Goal: Communication & Community: Ask a question

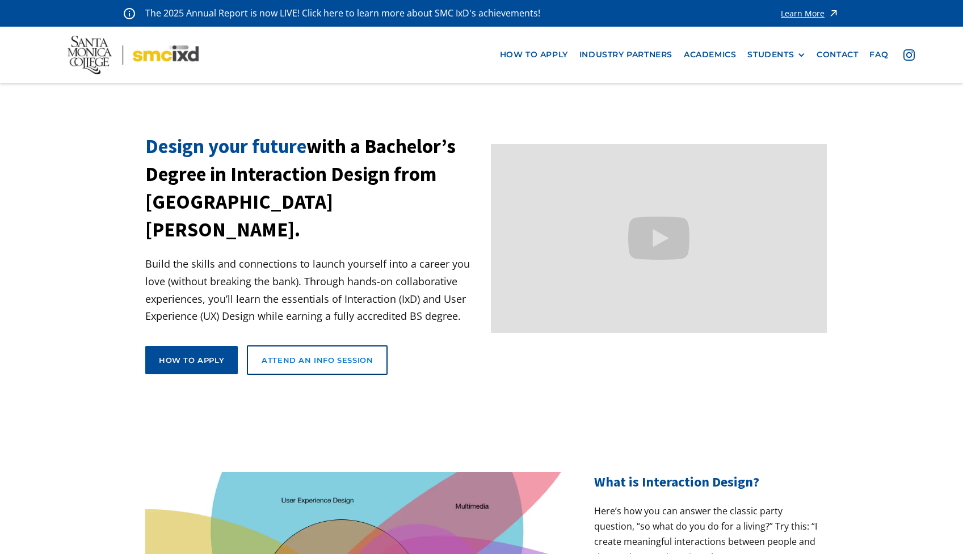
click at [275, 346] on link "Attend an Info Session" at bounding box center [317, 361] width 141 height 30
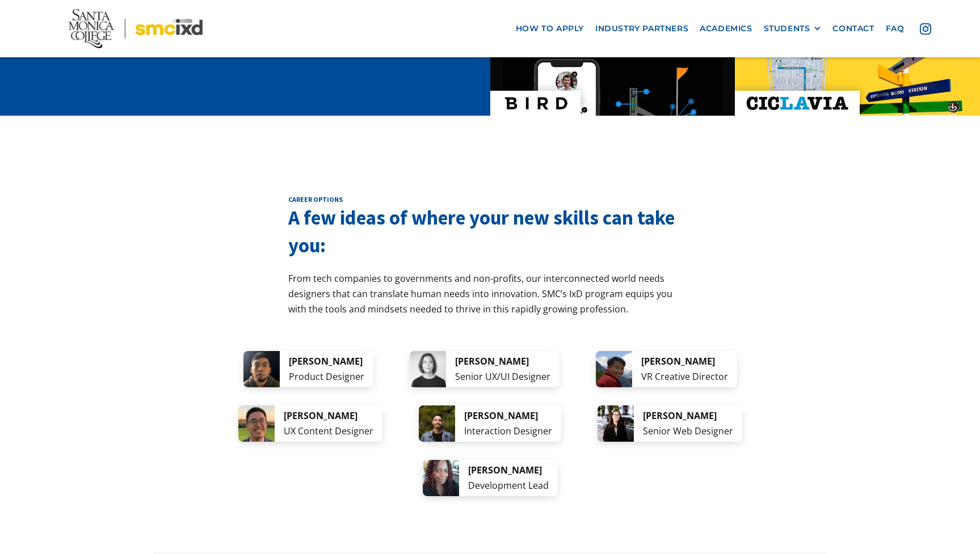
scroll to position [2071, 0]
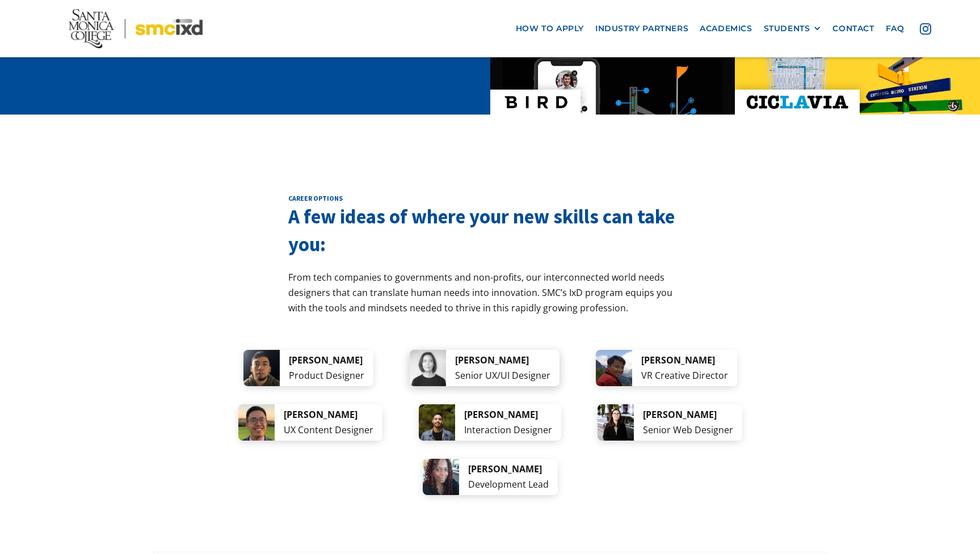
click at [446, 350] on img at bounding box center [428, 368] width 36 height 36
click at [676, 368] on div "VR Creative Director" at bounding box center [684, 375] width 87 height 15
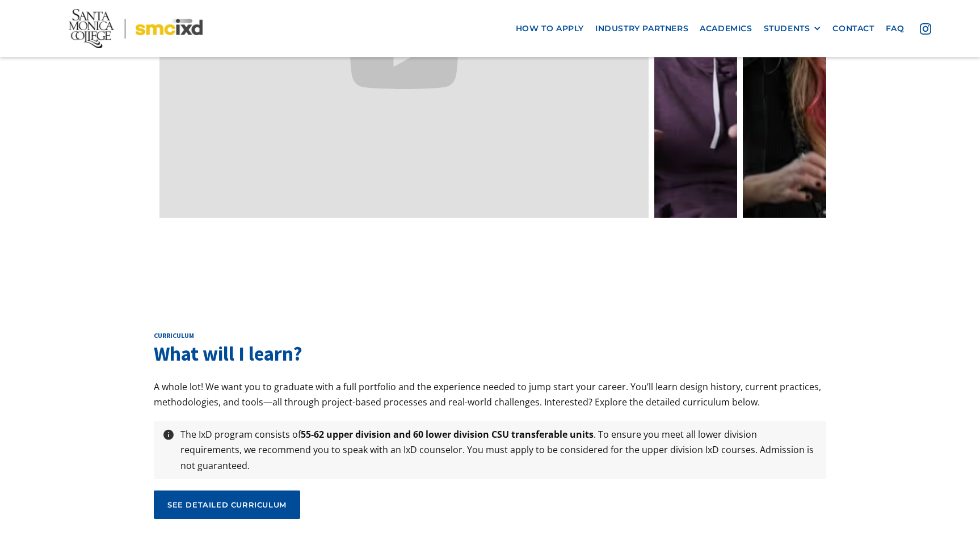
scroll to position [3631, 0]
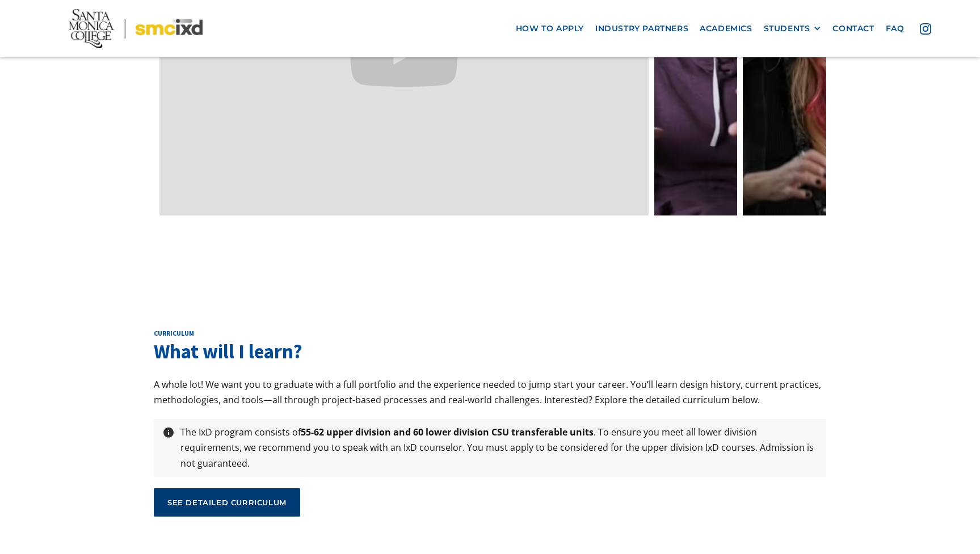
click at [204, 498] on div "see detailed curriculum" at bounding box center [226, 503] width 119 height 10
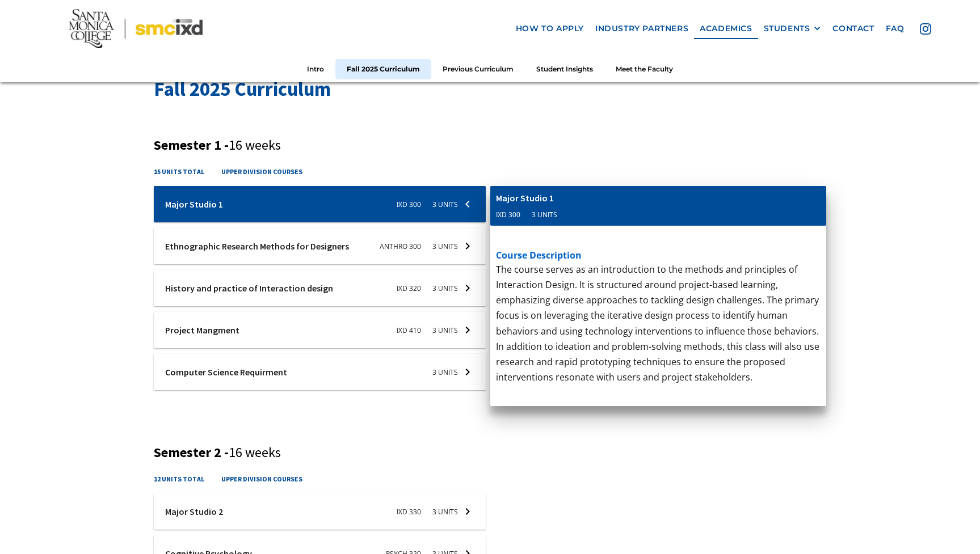
scroll to position [377, 0]
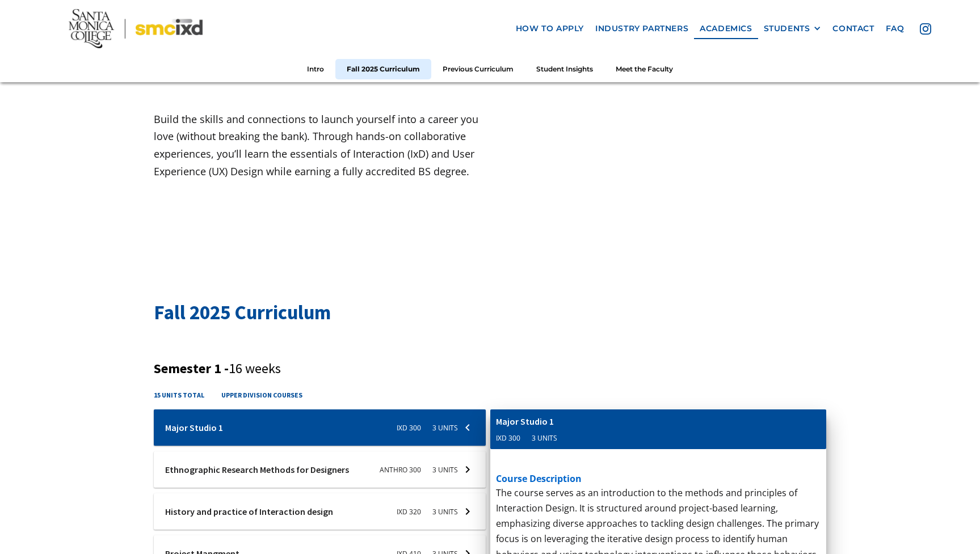
scroll to position [0, 0]
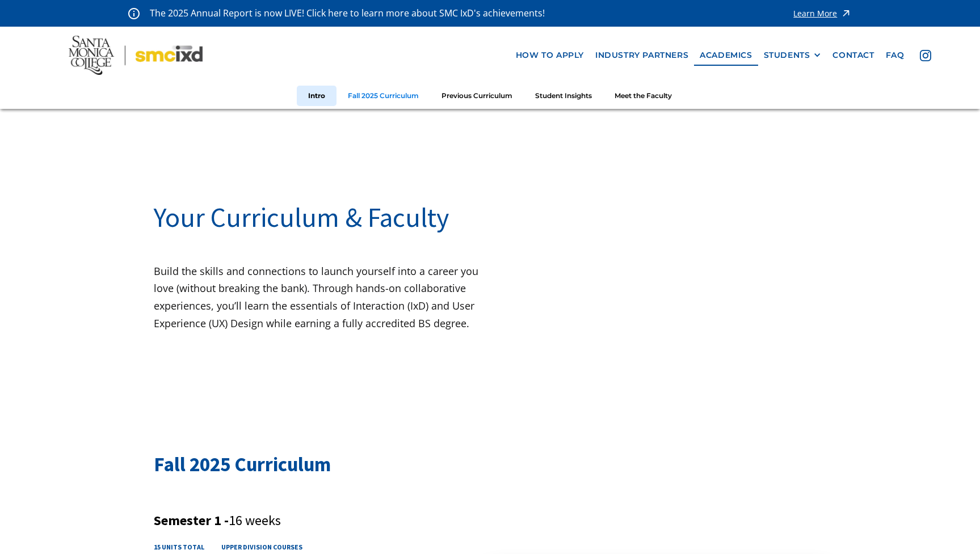
click at [390, 95] on link "Fall 2025 Curriculum" at bounding box center [383, 96] width 94 height 21
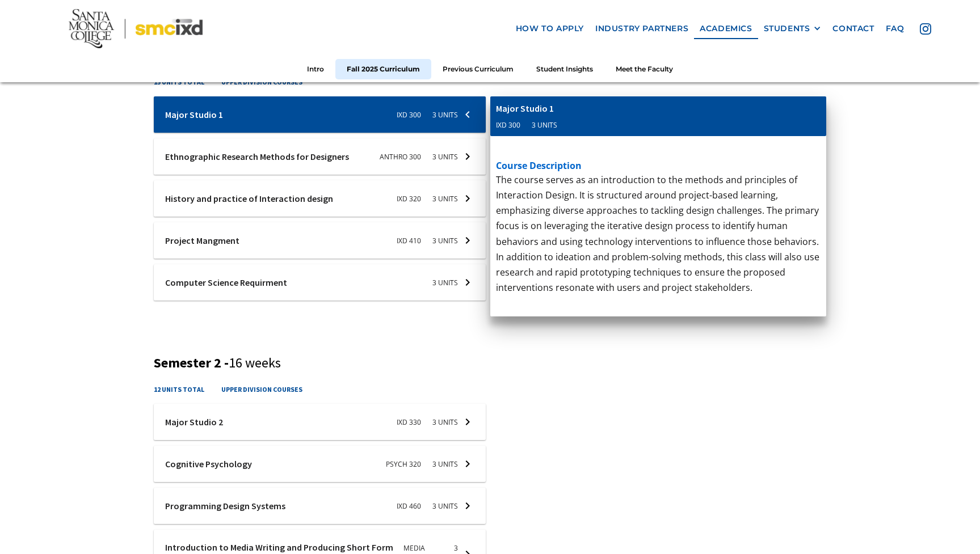
scroll to position [490, 0]
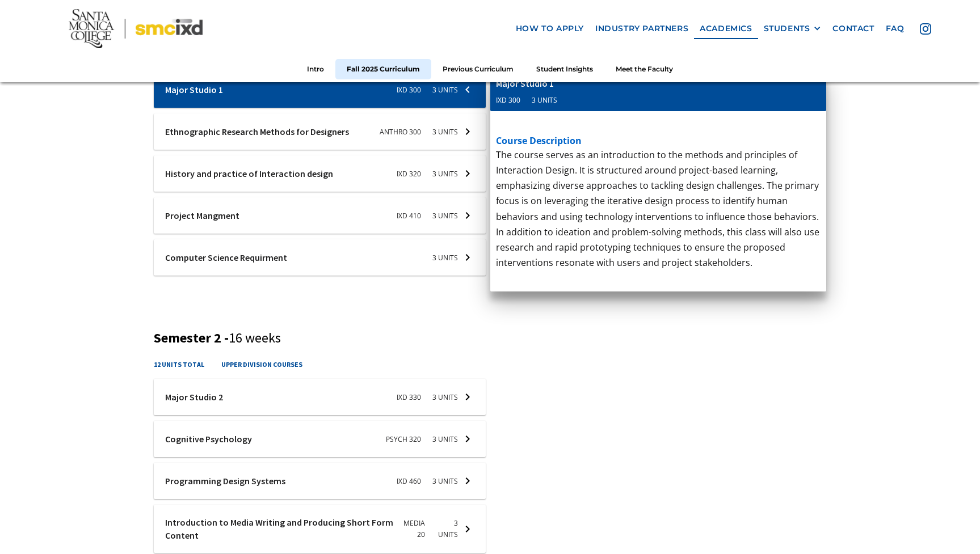
click at [451, 259] on div at bounding box center [320, 257] width 332 height 36
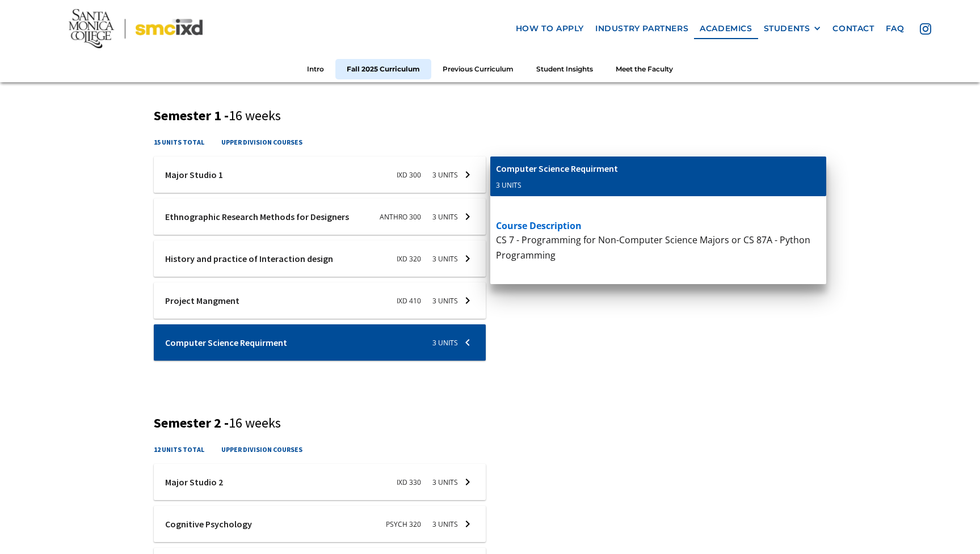
scroll to position [405, 0]
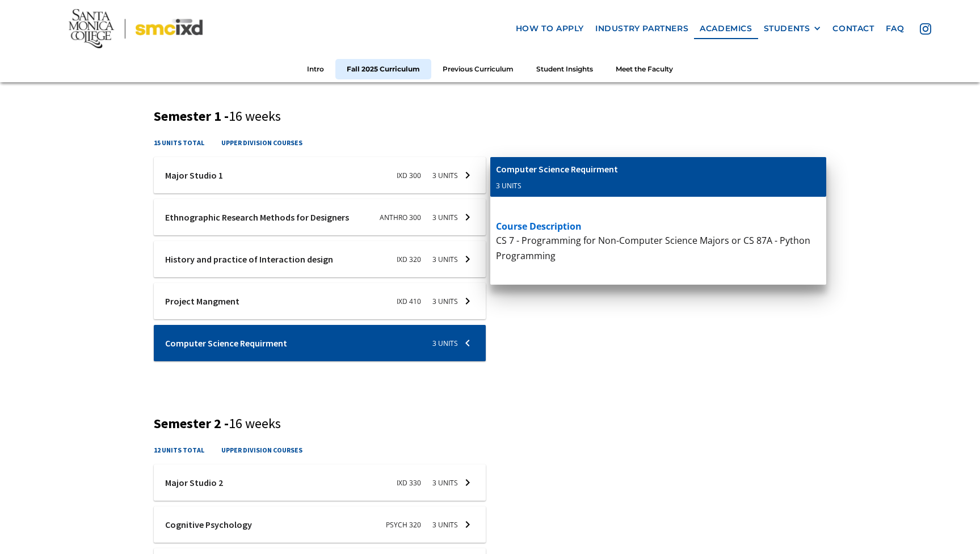
click at [448, 174] on div at bounding box center [320, 175] width 332 height 36
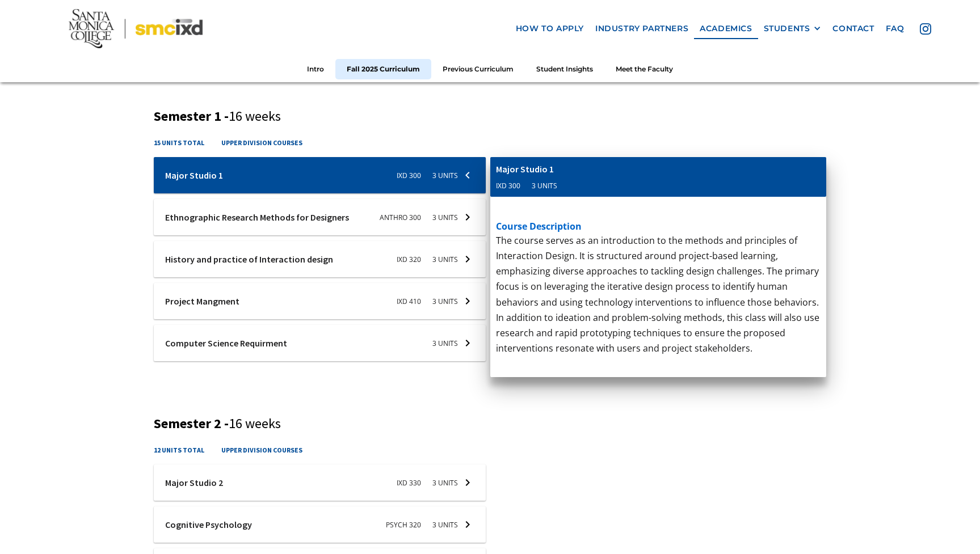
click at [444, 218] on div at bounding box center [320, 217] width 332 height 36
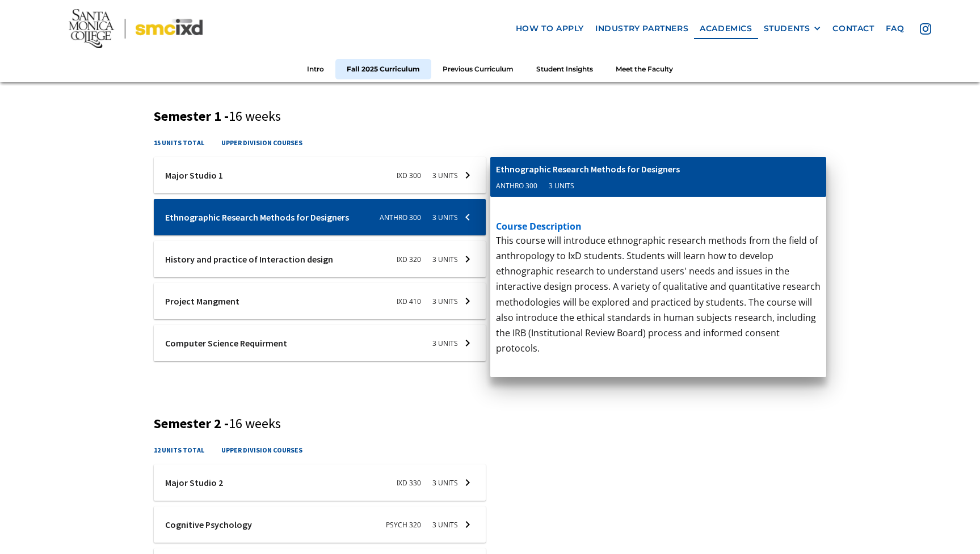
click at [432, 255] on div at bounding box center [320, 259] width 332 height 36
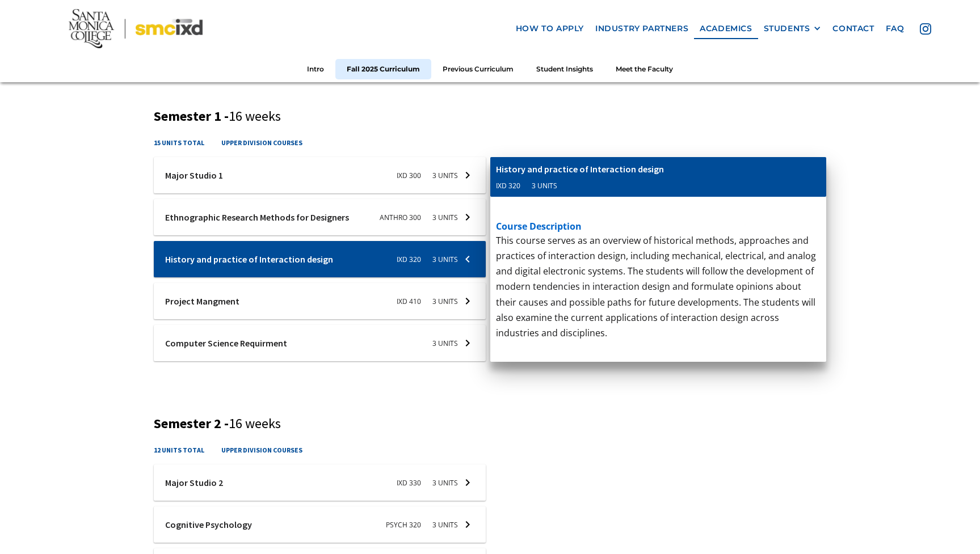
click at [419, 304] on div at bounding box center [320, 301] width 332 height 36
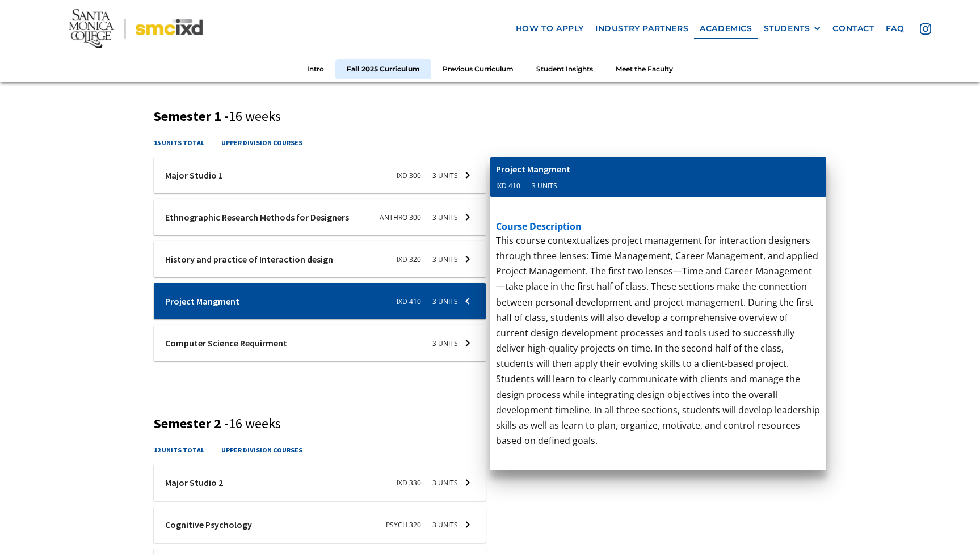
click at [426, 344] on div at bounding box center [320, 343] width 332 height 36
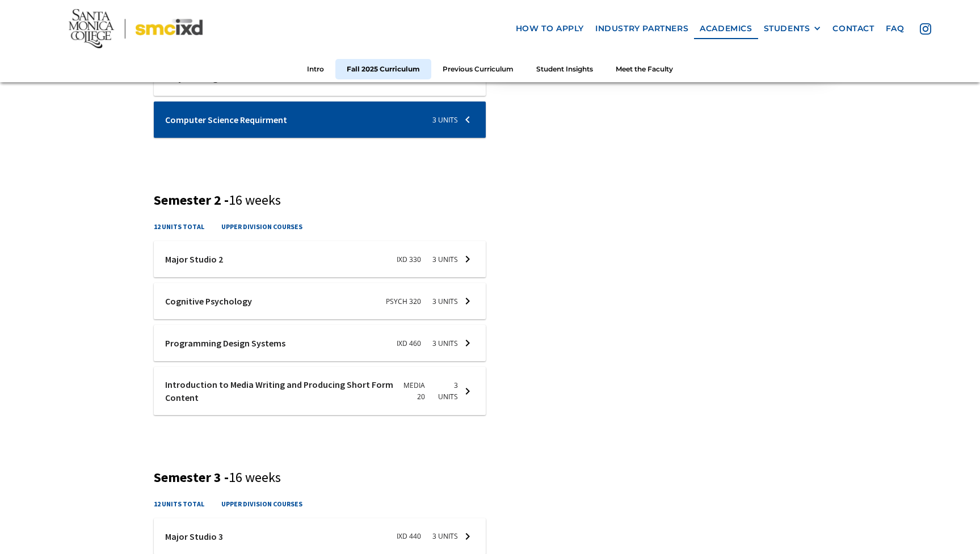
scroll to position [634, 0]
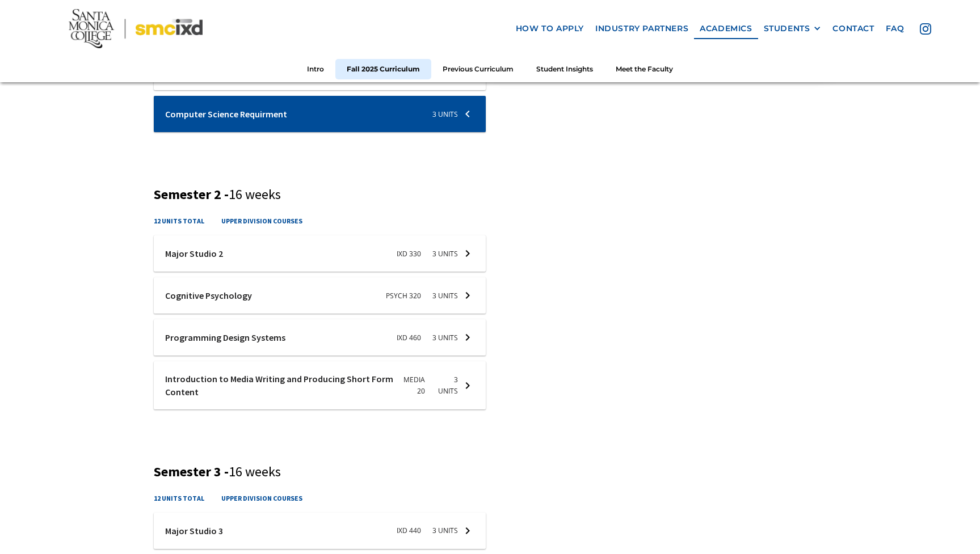
click at [412, 253] on div at bounding box center [320, 253] width 332 height 36
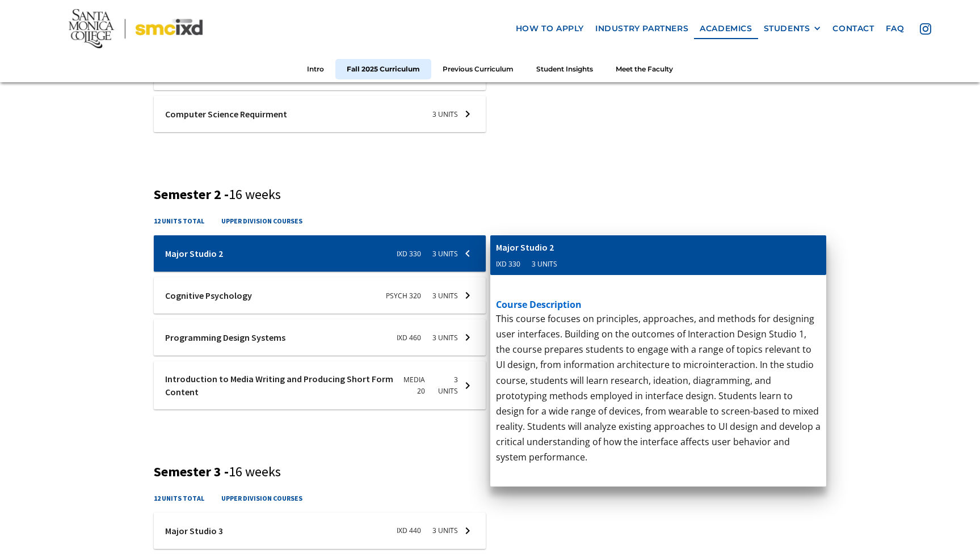
click at [402, 292] on div at bounding box center [320, 295] width 332 height 36
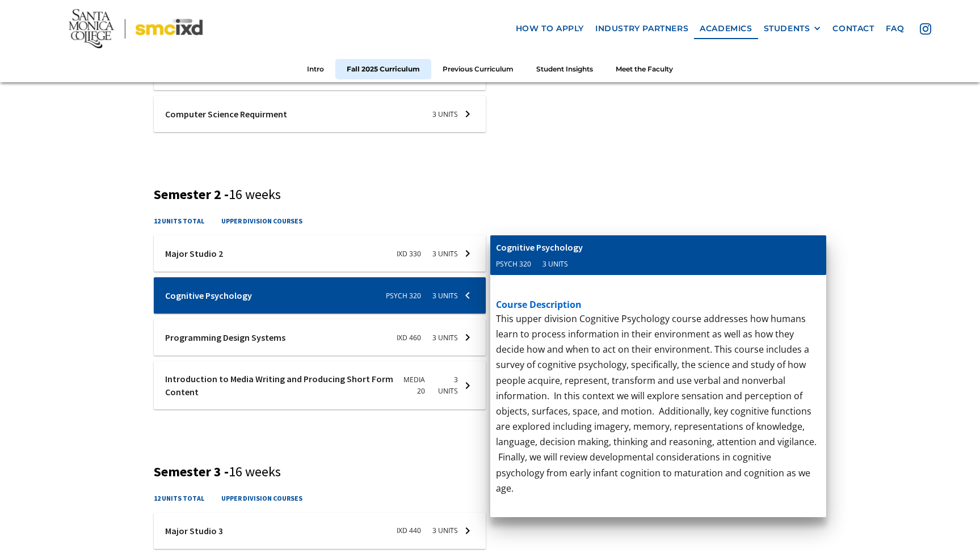
click at [359, 334] on div at bounding box center [320, 337] width 332 height 36
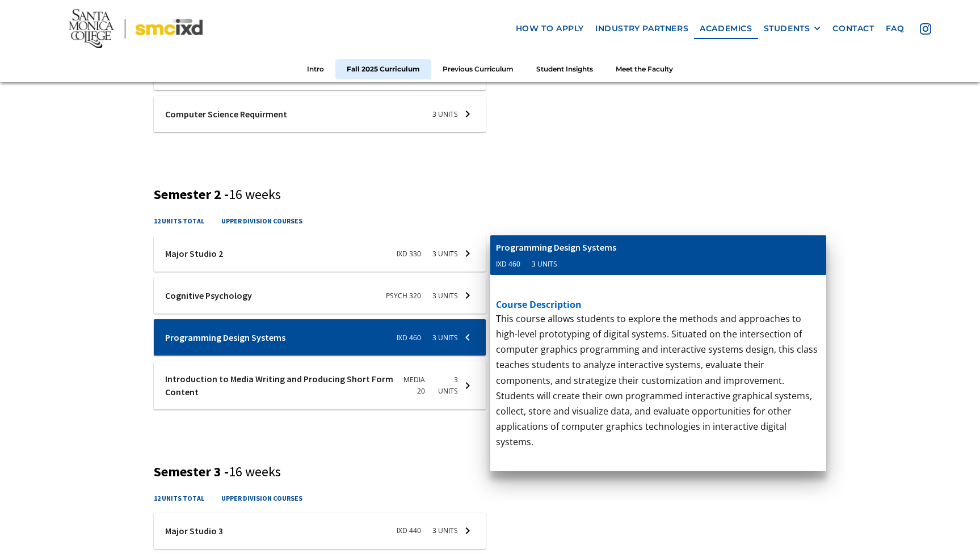
click at [338, 391] on div at bounding box center [320, 385] width 332 height 48
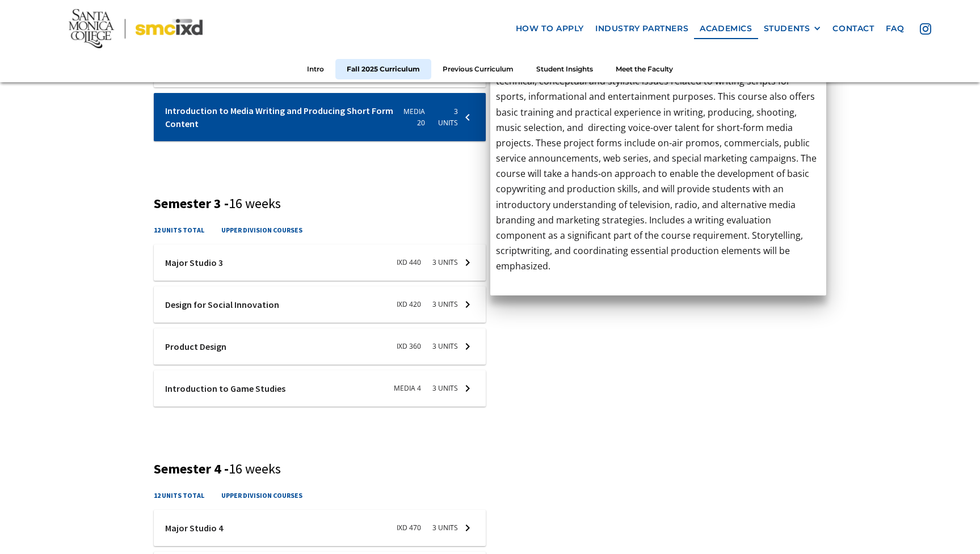
scroll to position [903, 0]
click at [221, 267] on div at bounding box center [320, 262] width 332 height 36
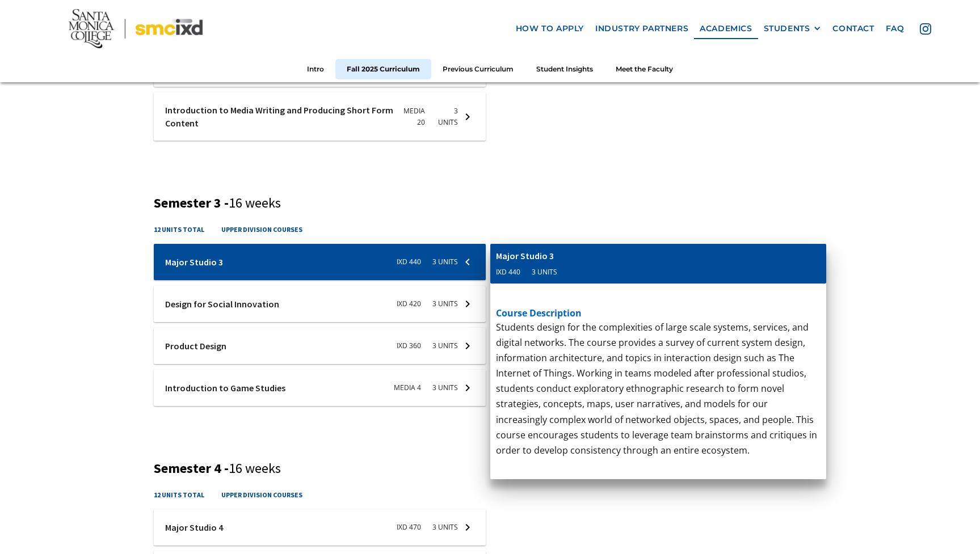
click at [198, 305] on div at bounding box center [320, 304] width 332 height 36
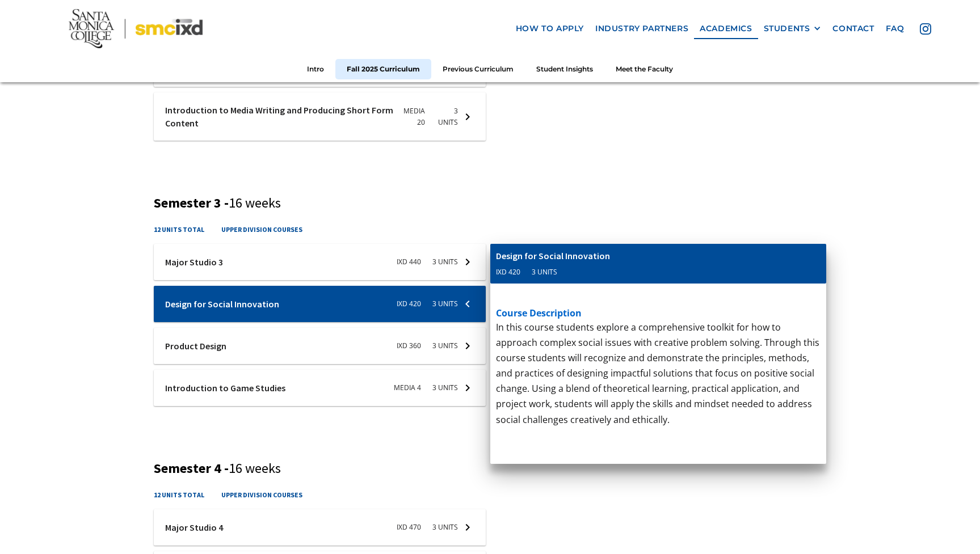
click at [185, 342] on div at bounding box center [320, 346] width 332 height 36
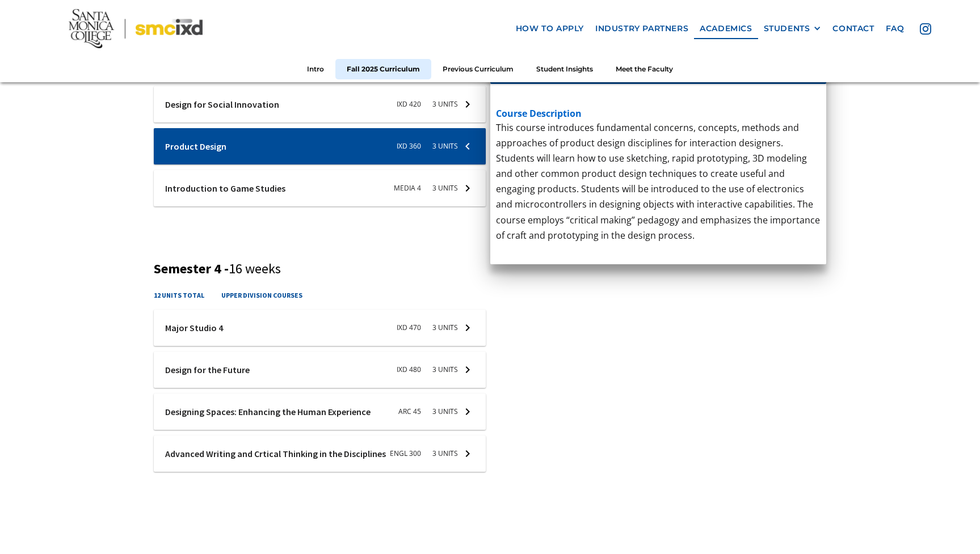
scroll to position [1083, 0]
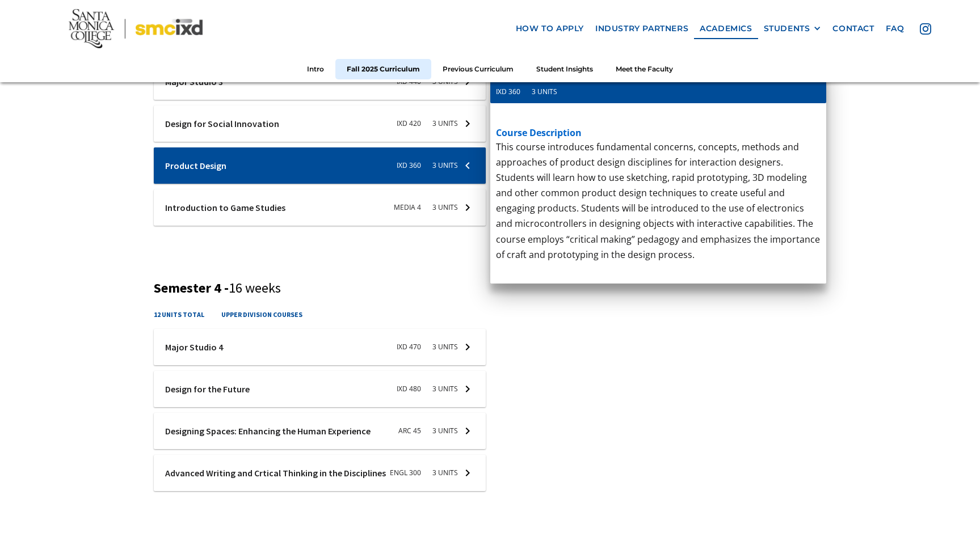
click at [213, 209] on div at bounding box center [320, 208] width 332 height 36
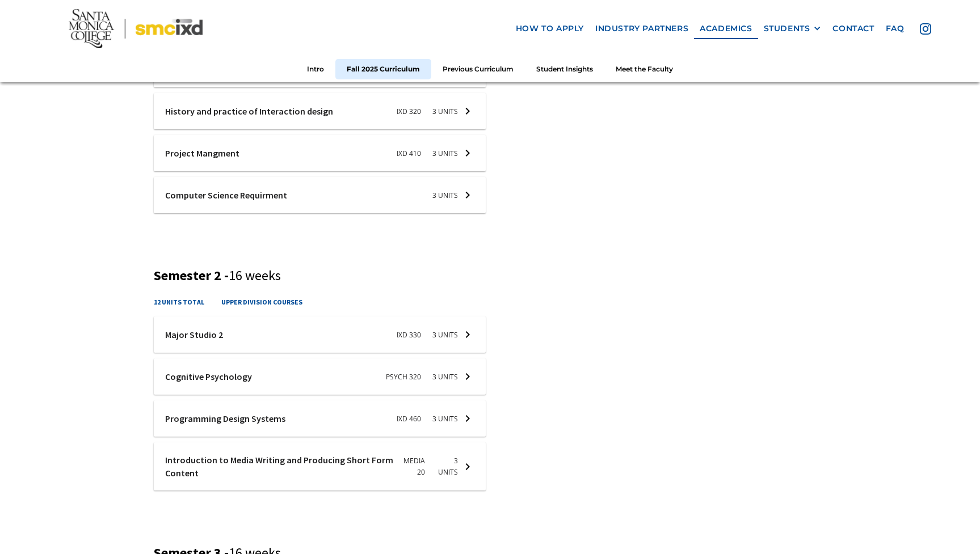
scroll to position [537, 0]
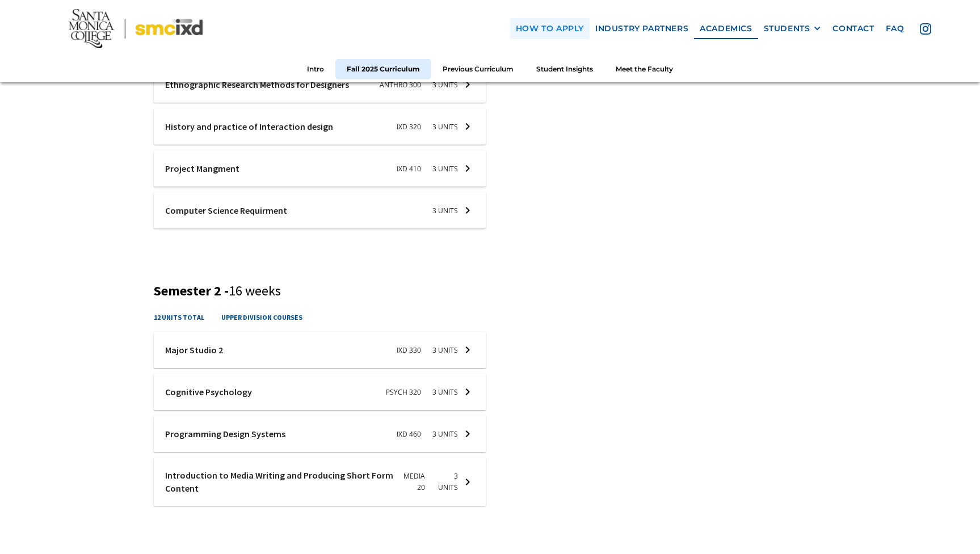
click at [532, 26] on link "how to apply" at bounding box center [549, 28] width 79 height 21
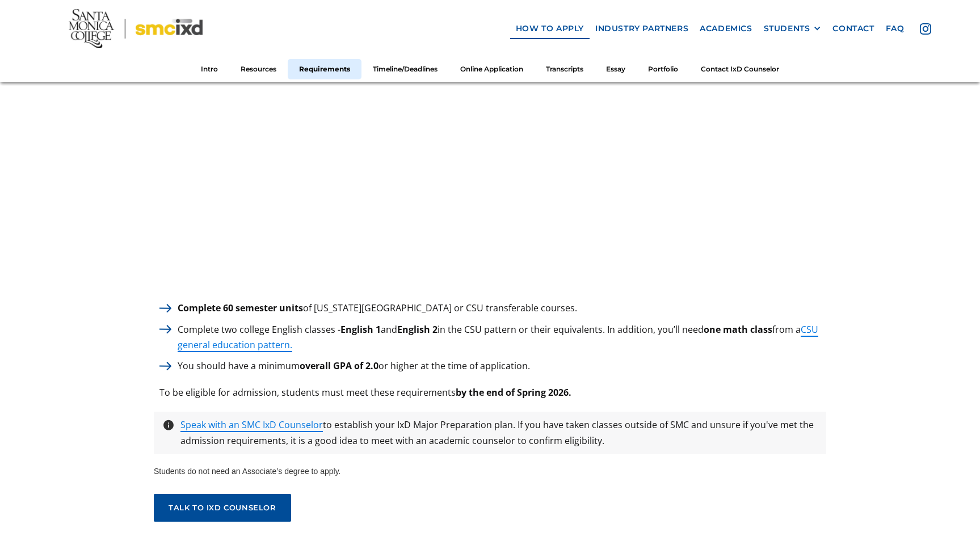
scroll to position [1509, 0]
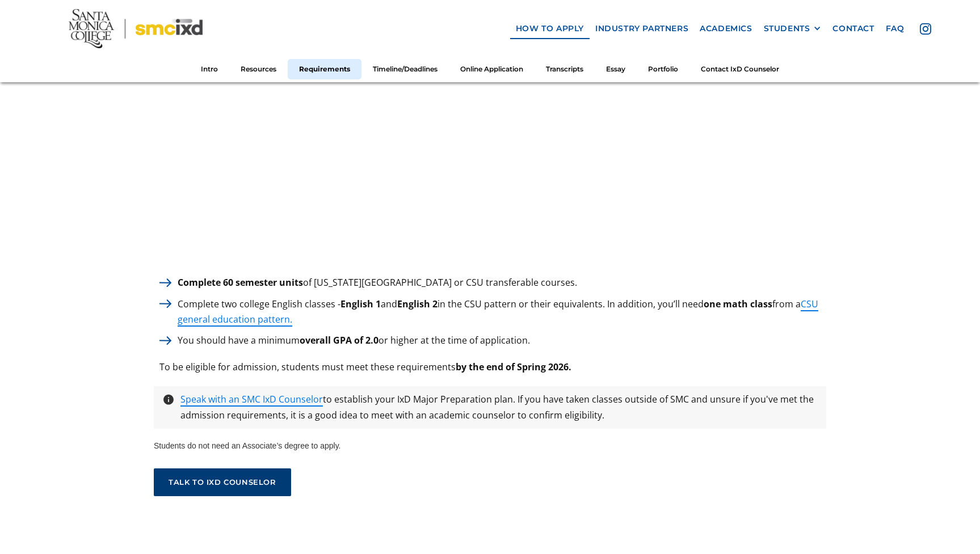
click at [249, 470] on link "talk to ixd counselor" at bounding box center [222, 483] width 137 height 28
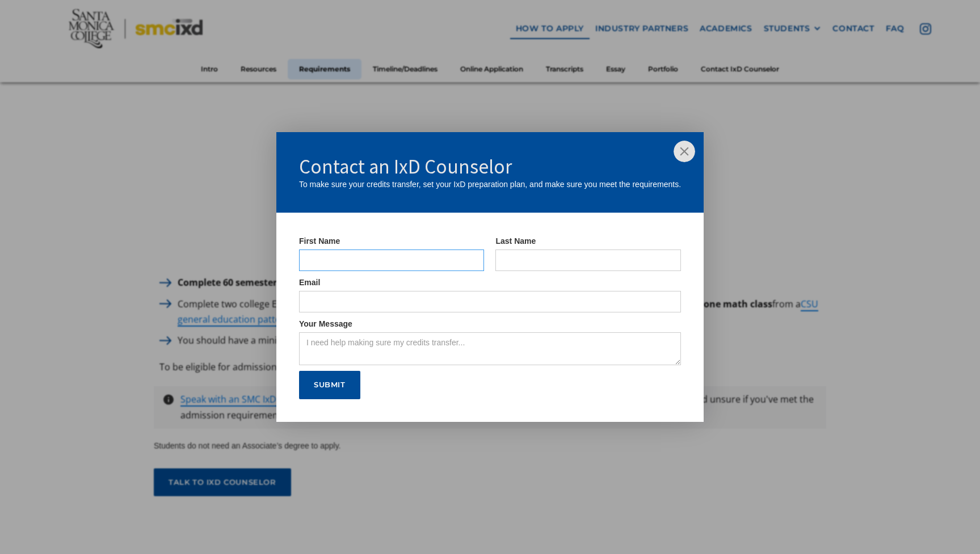
click at [320, 257] on input "IxD Counselor Form" at bounding box center [392, 261] width 186 height 22
type input "todd"
type input "hebenstreit"
drag, startPoint x: 339, startPoint y: 305, endPoint x: 290, endPoint y: 302, distance: 49.4
click at [290, 302] on form "First Name todd Last Name hebenstreit Email pathsone@gmail.com Your Message Sub…" at bounding box center [489, 317] width 427 height 209
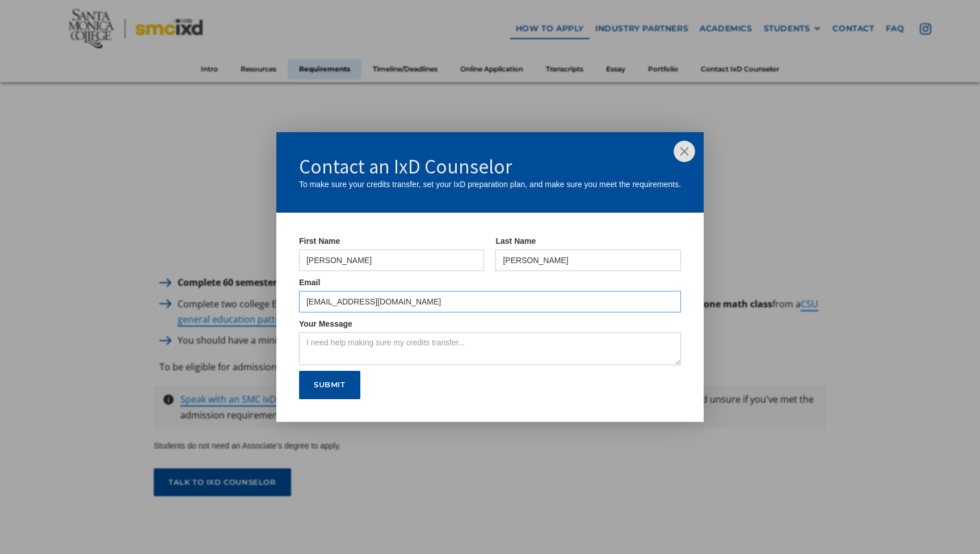
type input "toddhebenstreit@gmail.com"
click at [333, 349] on textarea "Your Message" at bounding box center [490, 349] width 382 height 33
click at [510, 348] on textarea "I am interested in taking the IXD course just as some proffessional" at bounding box center [490, 349] width 382 height 33
drag, startPoint x: 545, startPoint y: 344, endPoint x: 507, endPoint y: 344, distance: 38.6
click at [507, 344] on textarea "I am interested in taking the IXD course just as some proffessional" at bounding box center [490, 349] width 382 height 33
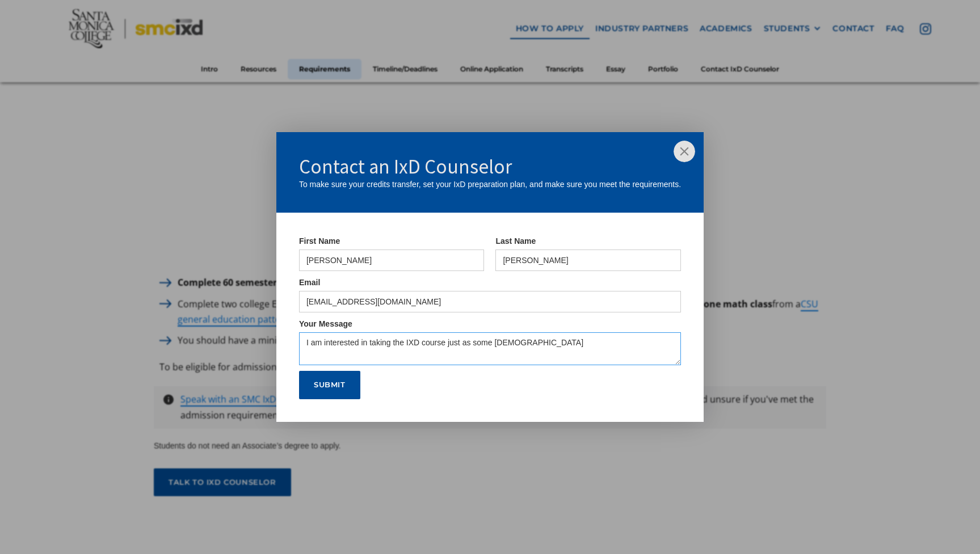
drag, startPoint x: 548, startPoint y: 343, endPoint x: 495, endPoint y: 344, distance: 53.3
click at [495, 344] on textarea "I am interested in taking the IXD course just as some proffessional" at bounding box center [490, 349] width 382 height 33
paste textarea "https://www.youtube.com/watch?v=AZgLSRwuG2M&list=RDAZgLSRwuG2M&start_radio=1"
drag, startPoint x: 517, startPoint y: 358, endPoint x: 494, endPoint y: 348, distance: 25.2
click at [494, 348] on textarea "I am interested in taking the IXD course just as some https://www.youtube.com/w…" at bounding box center [490, 349] width 382 height 33
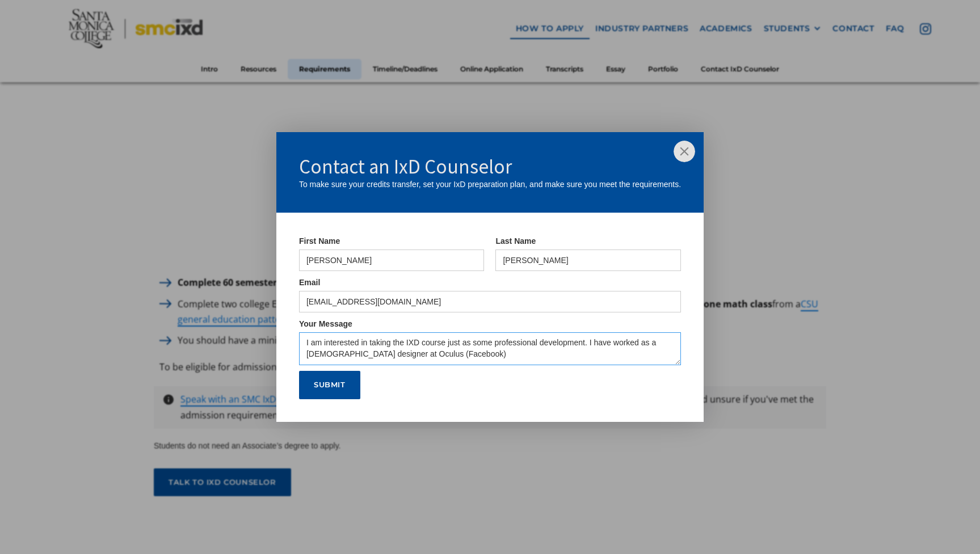
click at [658, 346] on textarea "I am interested in taking the IXD course just as some professional development.…" at bounding box center [490, 349] width 382 height 33
click at [430, 360] on textarea "I am interested in taking the IXD course just as some professional development.…" at bounding box center [490, 349] width 382 height 33
drag, startPoint x: 369, startPoint y: 361, endPoint x: 369, endPoint y: 384, distance: 22.7
click at [369, 362] on textarea "I am interested in taking the IXD course just as some professional development.…" at bounding box center [490, 349] width 382 height 33
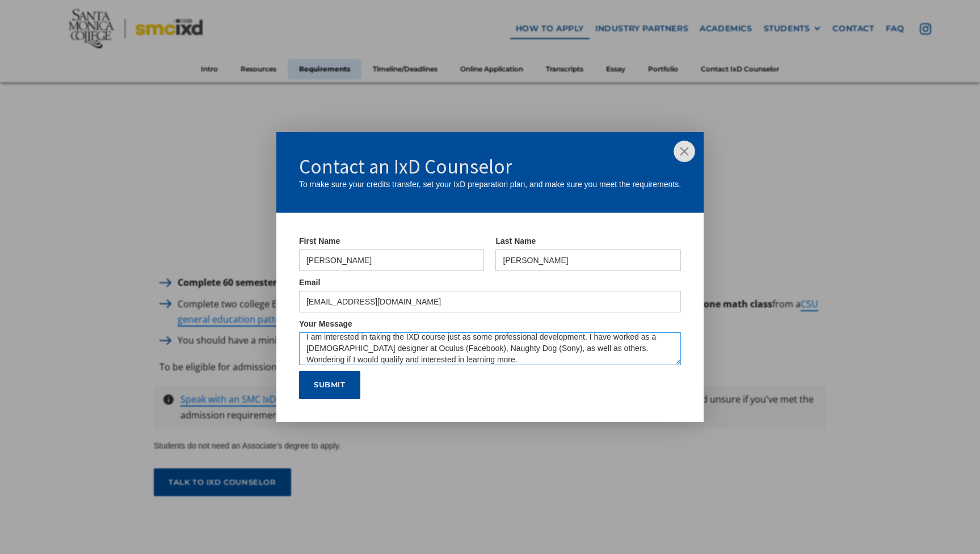
click at [415, 363] on textarea "I am interested in taking the IXD course just as some professional development.…" at bounding box center [490, 349] width 382 height 33
click at [341, 351] on textarea "I am interested in taking the IXD course just as some professional development.…" at bounding box center [490, 349] width 382 height 33
click at [422, 362] on textarea "I am interested in taking the IXD course just as some professional development.…" at bounding box center [490, 349] width 382 height 33
type textarea "I am interested in taking the IXD course just as some professional development.…"
click at [334, 384] on input "Submit" at bounding box center [329, 385] width 61 height 28
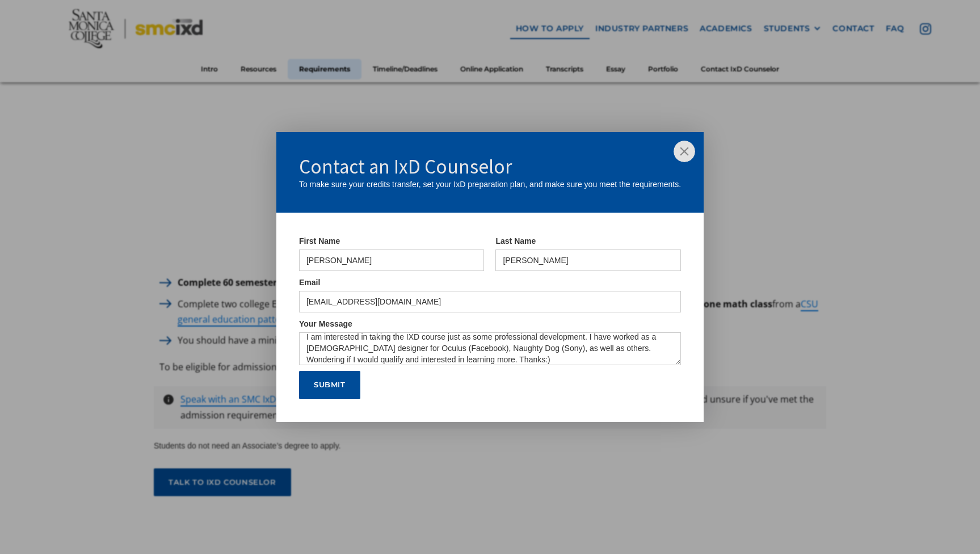
type input "Please wait..."
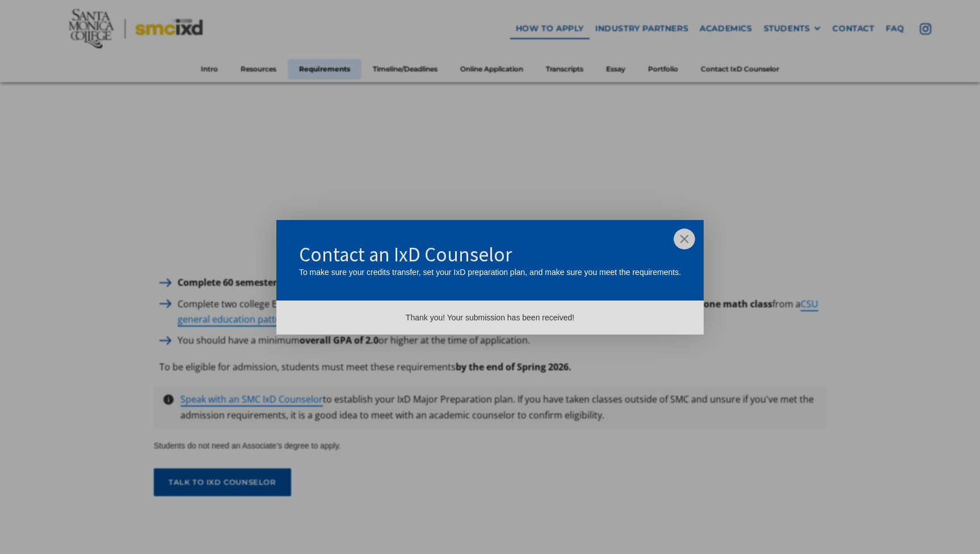
click at [688, 239] on img at bounding box center [685, 240] width 22 height 22
